Goal: Obtain resource: Obtain resource

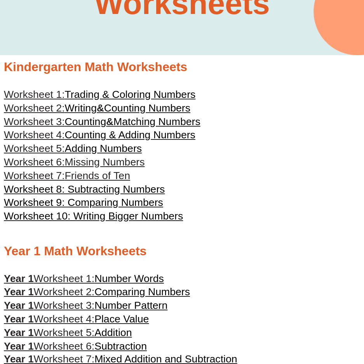
scroll to position [155, 0]
click at [138, 136] on span "Counting & Adding Numbers" at bounding box center [130, 135] width 130 height 12
click at [75, 152] on span "Adding Numbers" at bounding box center [103, 148] width 77 height 12
click at [110, 160] on span "Missing Numbers" at bounding box center [105, 162] width 80 height 12
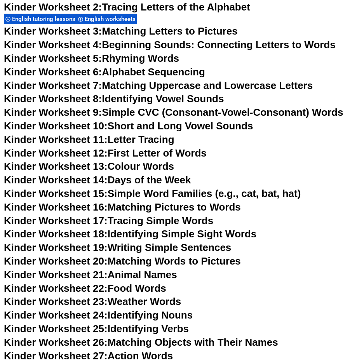
scroll to position [280, 0]
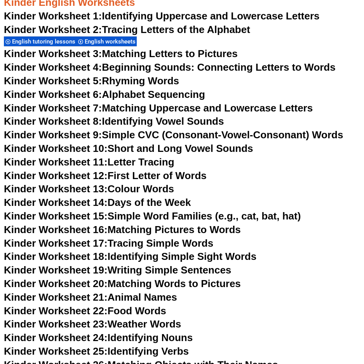
click at [135, 56] on link "Kinder Worksheet 3: Matching Letters to Pictures" at bounding box center [121, 54] width 234 height 12
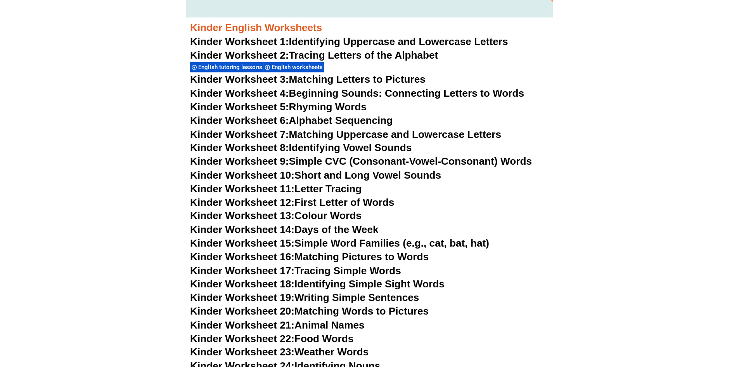
scroll to position [241, 0]
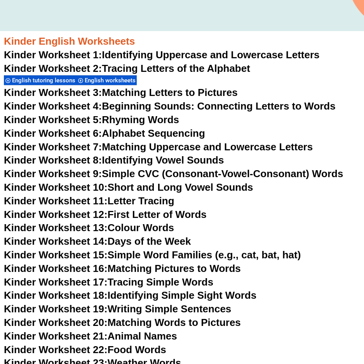
click at [123, 107] on link "Kinder Worksheet 4: Beginning Sounds: Connecting Letters to Words" at bounding box center [169, 106] width 331 height 12
click at [133, 91] on link "Kinder Worksheet 3: Matching Letters to Pictures" at bounding box center [121, 93] width 234 height 12
click at [123, 120] on link "Kinder Worksheet 5: Rhyming Words" at bounding box center [91, 120] width 175 height 12
click at [161, 57] on link "Kinder Worksheet 1: Identifying Uppercase and Lowercase Letters" at bounding box center [162, 55] width 316 height 12
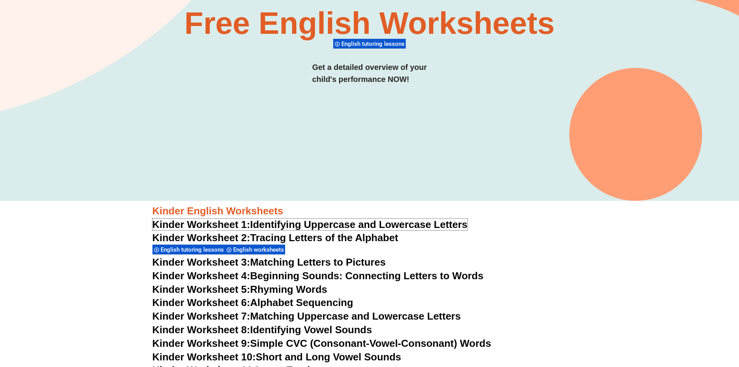
scroll to position [0, 0]
